Goal: Task Accomplishment & Management: Use online tool/utility

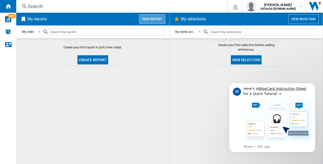
click at [144, 20] on button "New report" at bounding box center [152, 19] width 26 height 10
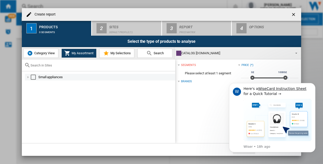
click at [34, 79] on div "Select" at bounding box center [33, 76] width 5 height 5
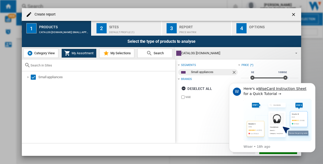
click at [114, 28] on div "Sites" at bounding box center [134, 25] width 50 height 5
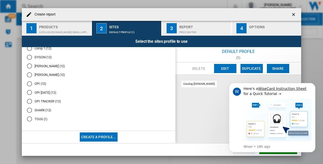
scroll to position [42, 0]
click at [46, 102] on md-radio-button "OPI TRACKER (12)" at bounding box center [99, 101] width 144 height 5
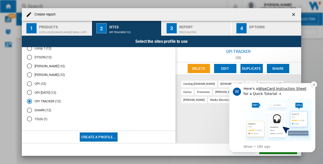
click at [315, 84] on icon "Dismiss notification" at bounding box center [314, 84] width 3 height 3
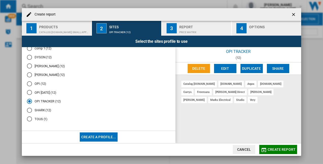
click at [279, 148] on span "Create report" at bounding box center [282, 149] width 28 height 4
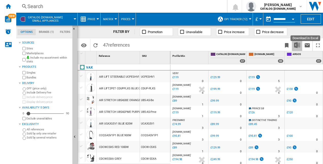
click at [297, 44] on img "Download in Excel" at bounding box center [297, 45] width 6 height 6
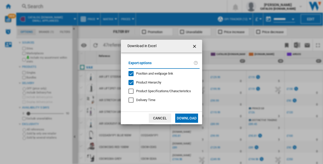
click at [182, 116] on button "Download" at bounding box center [186, 117] width 23 height 9
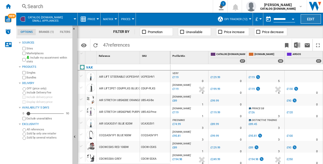
click at [307, 17] on button "Edit" at bounding box center [311, 18] width 20 height 9
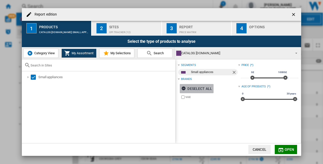
click at [190, 86] on div "Deselect all" at bounding box center [196, 88] width 31 height 9
click at [39, 53] on span "Category View" at bounding box center [44, 53] width 22 height 4
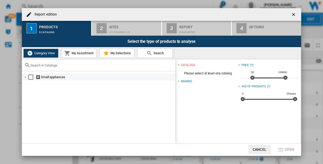
click at [38, 77] on ng-md-icon "Report edition ..." at bounding box center [38, 77] width 5 height 5
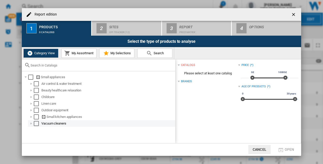
click at [32, 125] on div "Report edition ..." at bounding box center [31, 123] width 5 height 5
click at [40, 122] on md-checkbox "Select" at bounding box center [38, 123] width 8 height 5
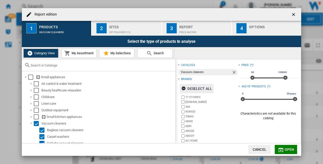
click at [189, 89] on div "Deselect all" at bounding box center [196, 88] width 31 height 9
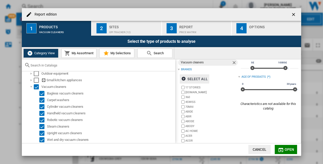
scroll to position [35, 0]
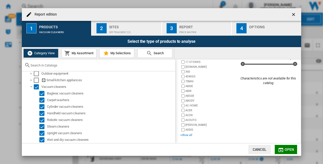
click at [185, 134] on div "+Show all" at bounding box center [209, 135] width 58 height 4
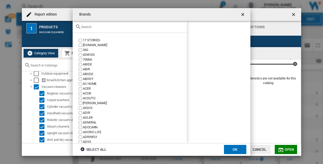
click at [122, 27] on input "text" at bounding box center [132, 27] width 103 height 4
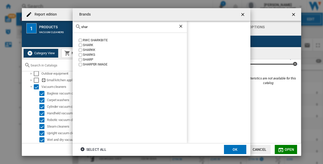
type input "shar"
click at [89, 45] on div "SHARK" at bounding box center [135, 45] width 104 height 5
drag, startPoint x: 232, startPoint y: 146, endPoint x: 232, endPoint y: 108, distance: 37.9
click at [232, 146] on button "OK" at bounding box center [235, 149] width 22 height 9
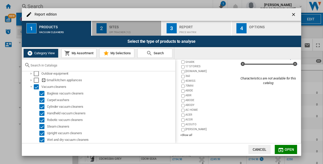
click at [138, 33] on div "OPI TRACKER (12)" at bounding box center [134, 30] width 50 height 5
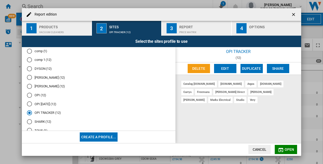
scroll to position [42, 0]
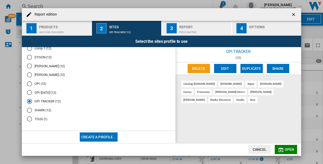
click at [40, 108] on md-radio-button "SHARK (12)" at bounding box center [99, 109] width 144 height 5
click at [294, 149] on button "Open" at bounding box center [286, 149] width 22 height 9
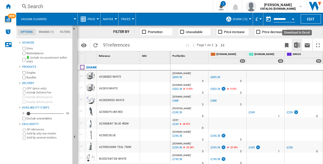
click at [298, 43] on img "Download in Excel" at bounding box center [297, 45] width 6 height 6
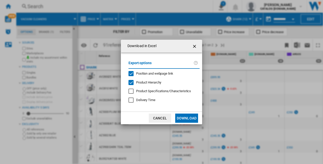
click at [187, 118] on button "Download" at bounding box center [186, 117] width 23 height 9
